Goal: Check status

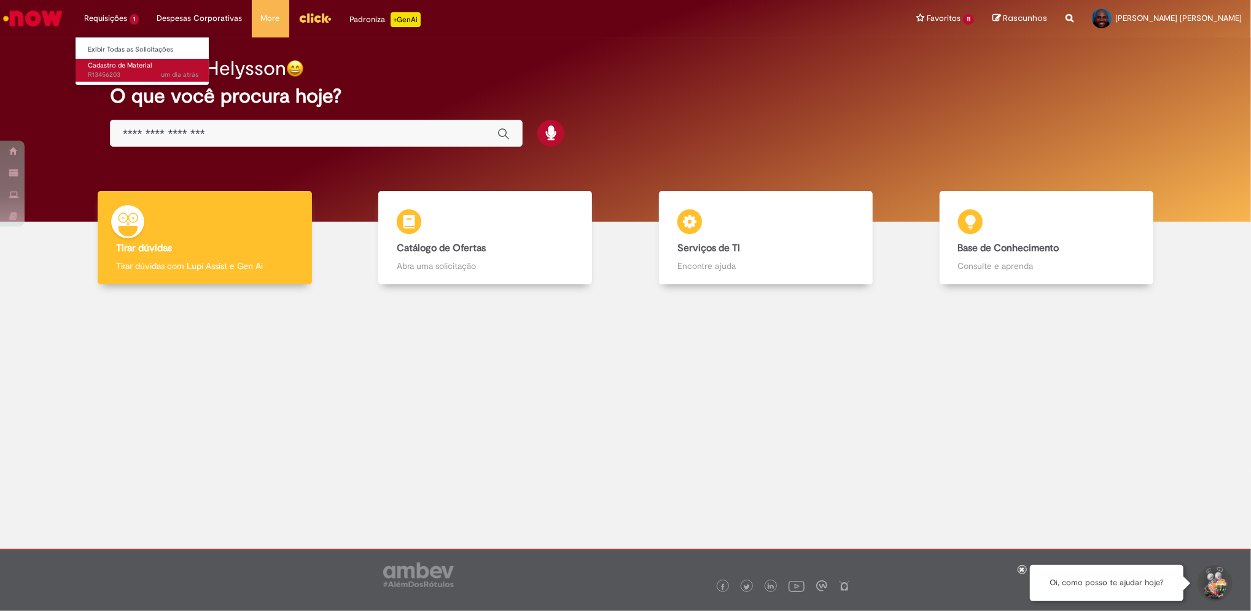
click at [130, 69] on span "Cadastro de Material" at bounding box center [120, 65] width 64 height 9
click at [125, 66] on span "Cadastro de Material" at bounding box center [120, 65] width 64 height 9
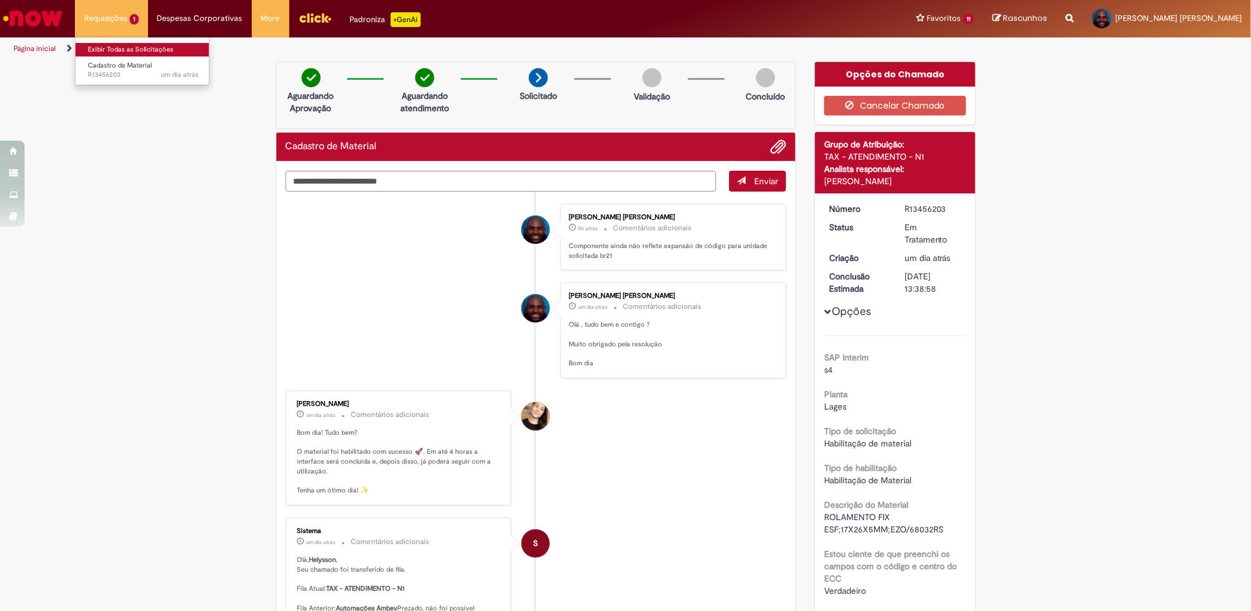
click at [117, 46] on link "Exibir Todas as Solicitações" at bounding box center [143, 50] width 135 height 14
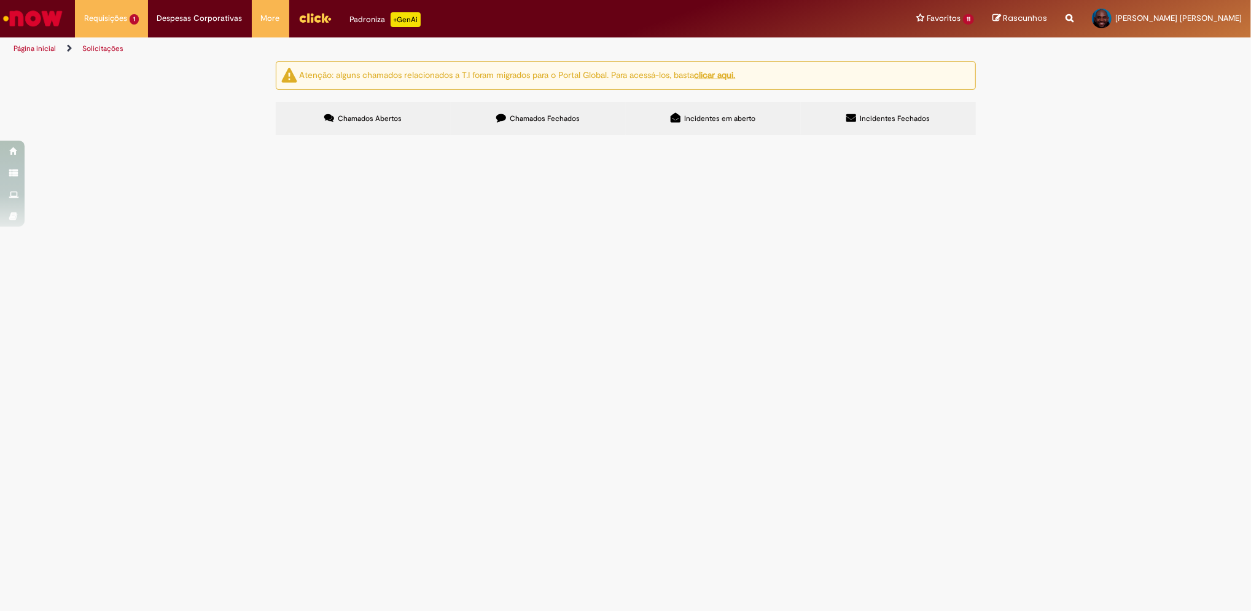
click at [533, 115] on span "Chamados Fechados" at bounding box center [545, 119] width 70 height 10
click at [886, 115] on span "Incidentes Fechados" at bounding box center [895, 119] width 70 height 10
click at [550, 117] on span "Chamados Fechados" at bounding box center [545, 119] width 70 height 10
click at [0, 0] on td "R13462420" at bounding box center [0, 0] width 0 height 0
click at [0, 0] on span "R13462420" at bounding box center [0, 0] width 0 height 0
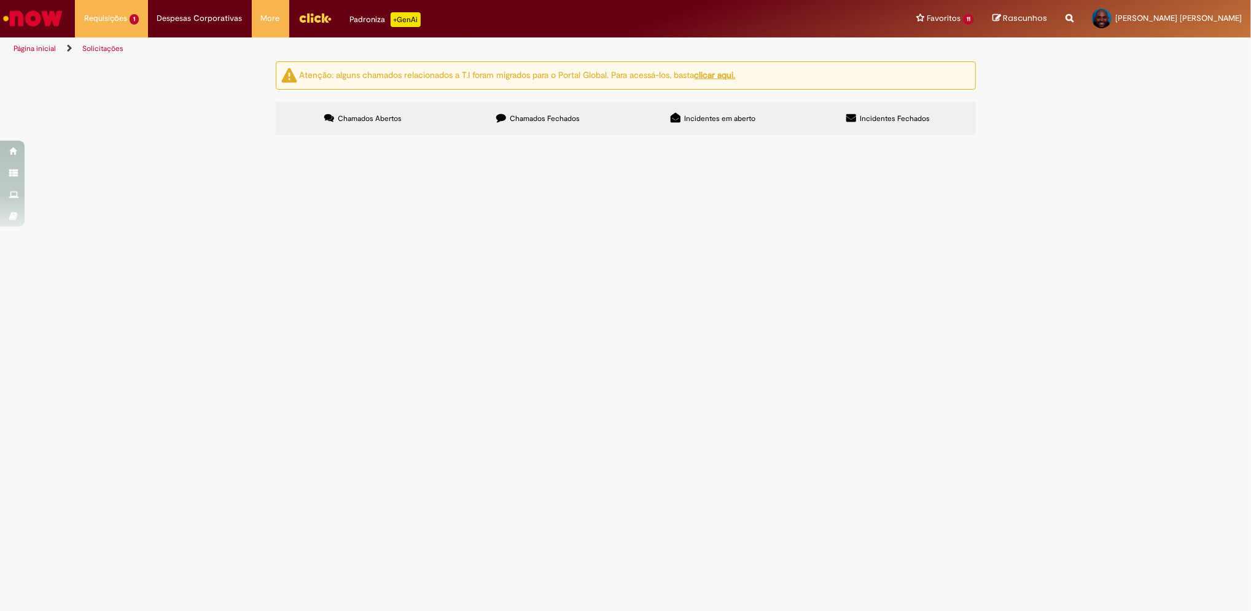
click at [0, 0] on span "R13462420" at bounding box center [0, 0] width 0 height 0
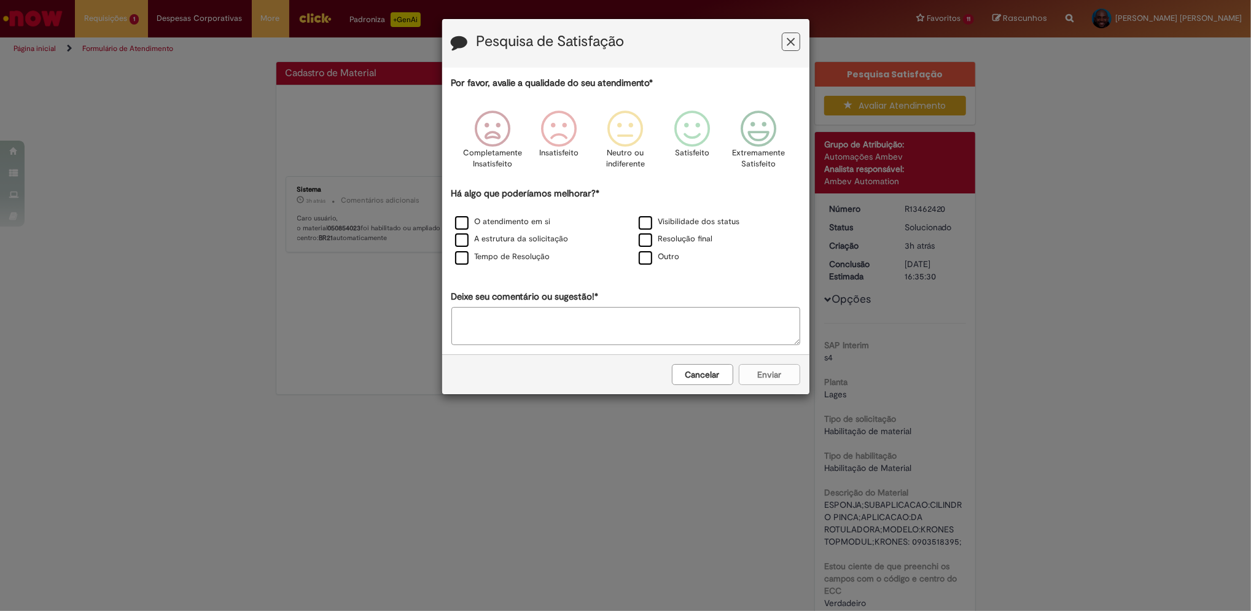
click at [714, 376] on button "Cancelar" at bounding box center [702, 374] width 61 height 21
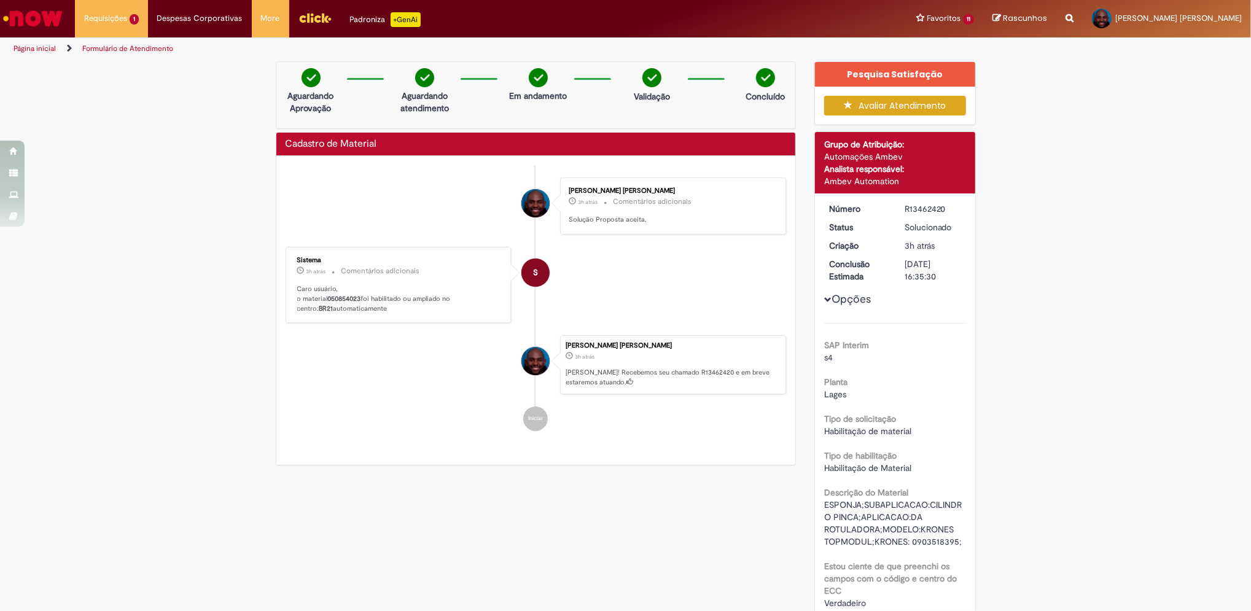
scroll to position [195, 0]
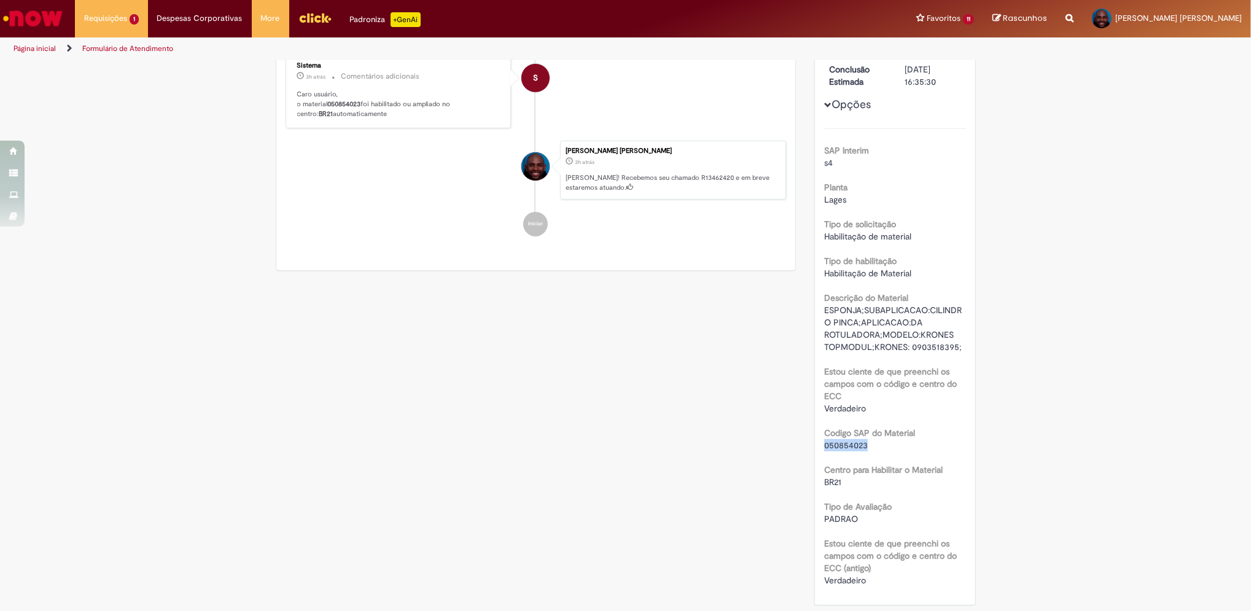
drag, startPoint x: 861, startPoint y: 442, endPoint x: 818, endPoint y: 444, distance: 43.0
click at [824, 444] on span "050854023" at bounding box center [846, 445] width 44 height 11
copy span "050854023"
